Goal: Leave review/rating: Leave review/rating

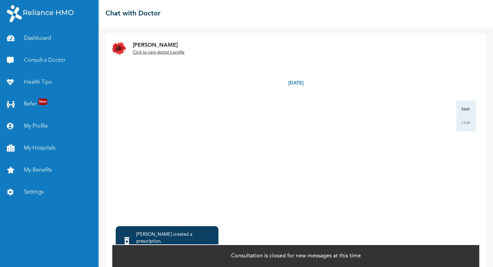
scroll to position [30, 0]
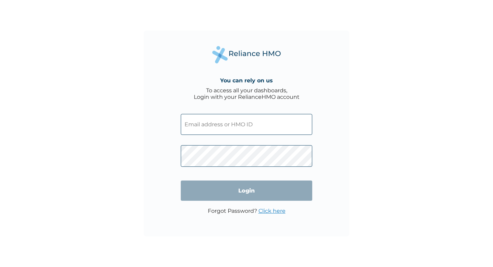
click at [226, 122] on input "text" at bounding box center [247, 124] width 132 height 21
type input "REL/10323/C"
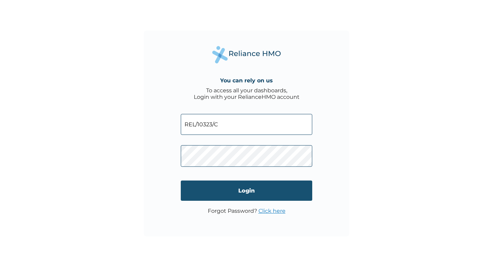
click at [239, 194] on input "Login" at bounding box center [247, 190] width 132 height 20
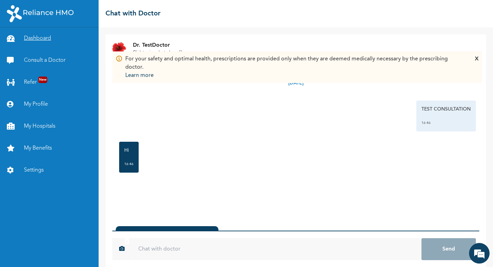
click at [48, 39] on link "Dashboard" at bounding box center [49, 38] width 99 height 22
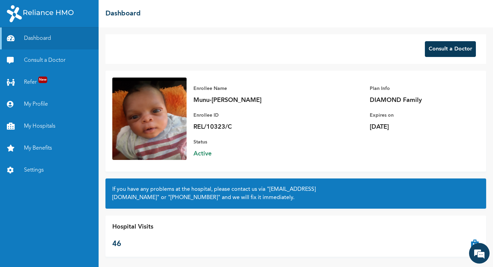
click at [432, 47] on button "Consult a Doctor" at bounding box center [450, 49] width 51 height 16
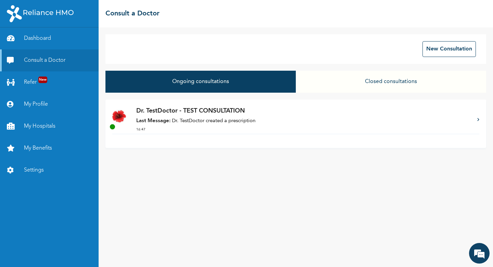
click at [231, 117] on div "Dr. TestDoctor - TEST CONSULTATION Last Message: Dr. TestDoctor created a presc…" at bounding box center [303, 119] width 334 height 27
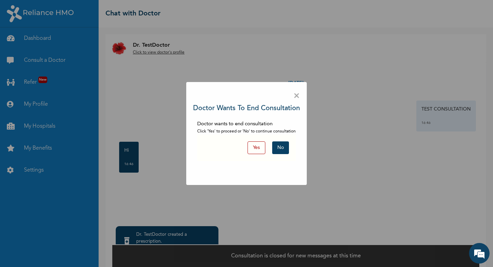
click at [280, 148] on button "No" at bounding box center [280, 147] width 17 height 13
click at [254, 146] on button "Yes" at bounding box center [257, 147] width 18 height 13
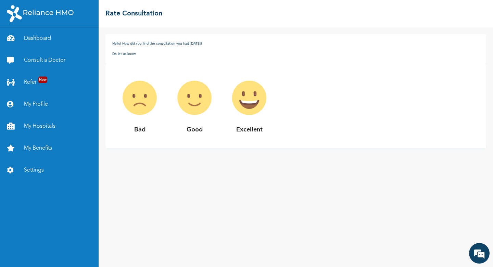
click at [256, 101] on img at bounding box center [249, 97] width 55 height 55
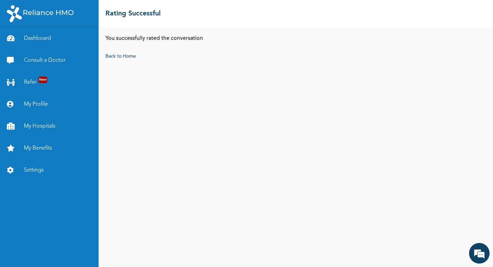
click at [111, 53] on div "Back to Home" at bounding box center [296, 56] width 381 height 7
click at [127, 59] on div "Back to Home" at bounding box center [296, 56] width 381 height 7
click at [125, 57] on link "Back to Home" at bounding box center [121, 56] width 30 height 5
